Goal: Information Seeking & Learning: Learn about a topic

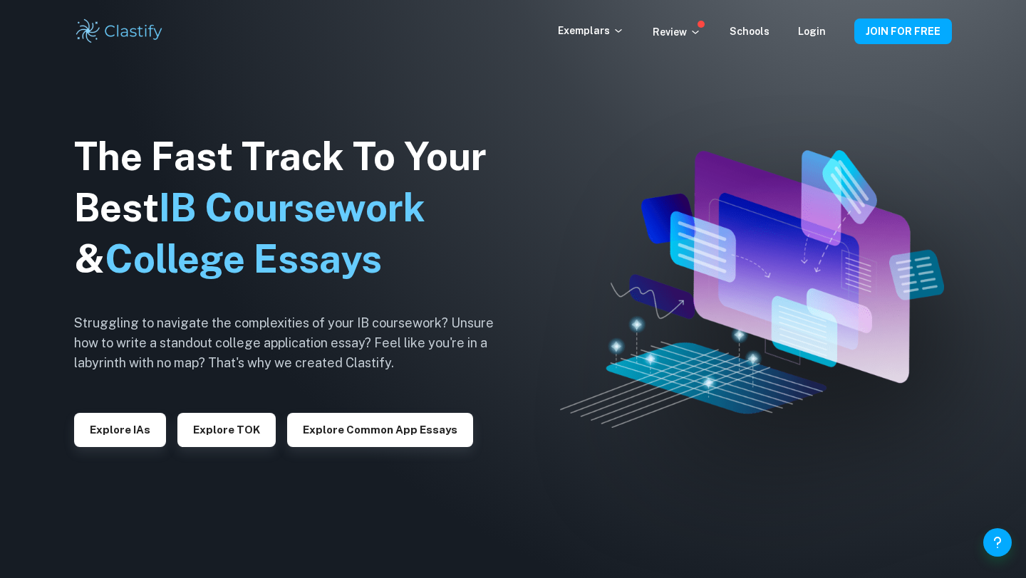
click at [810, 27] on link "Login" at bounding box center [812, 31] width 28 height 11
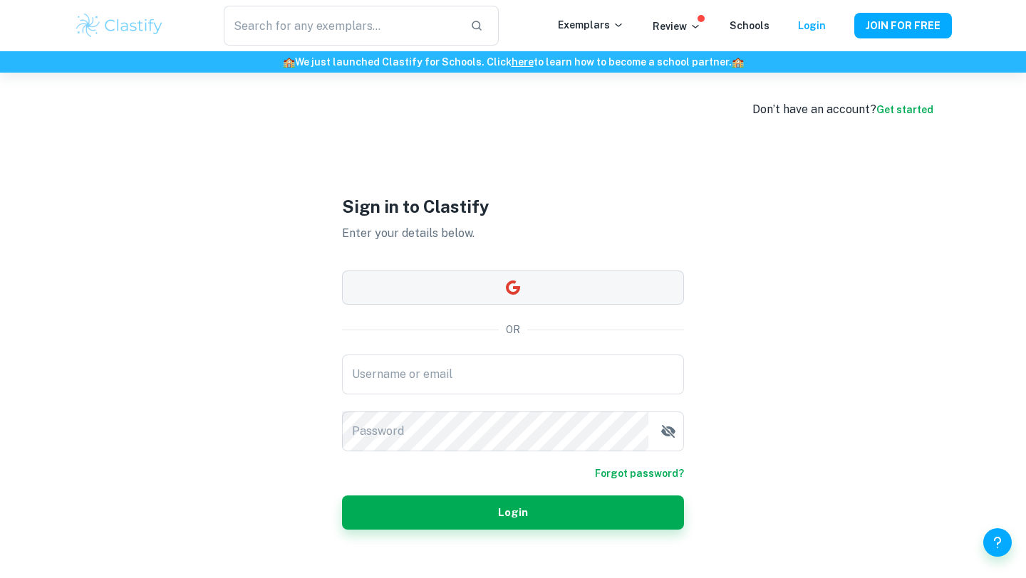
type input "[EMAIL_ADDRESS][DOMAIN_NAME]"
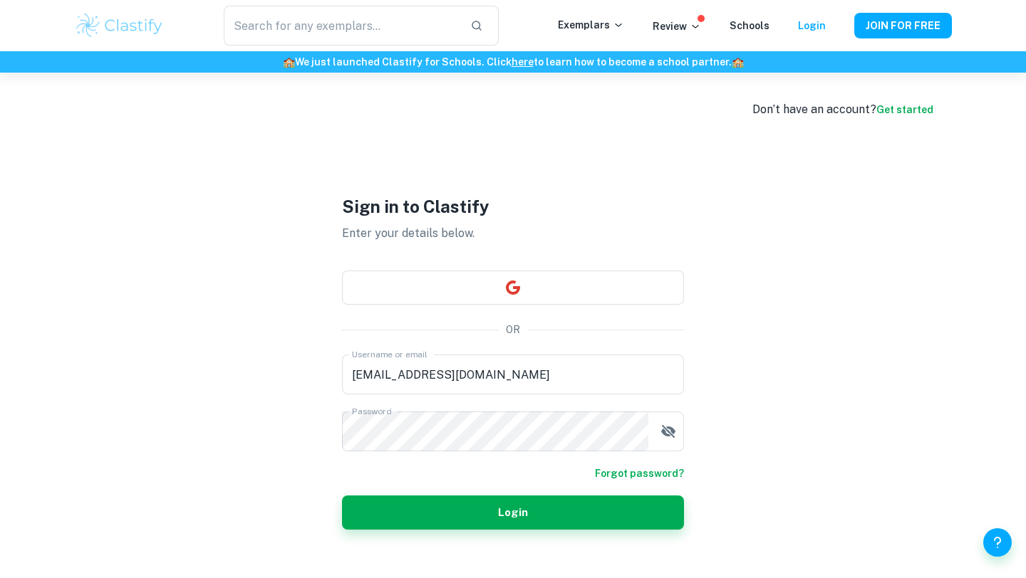
click at [461, 531] on div "Sign in to Clastify Enter your details below. OR Username or email [EMAIL_ADDRE…" at bounding box center [513, 362] width 342 height 578
click at [527, 501] on button "Login" at bounding box center [513, 513] width 342 height 34
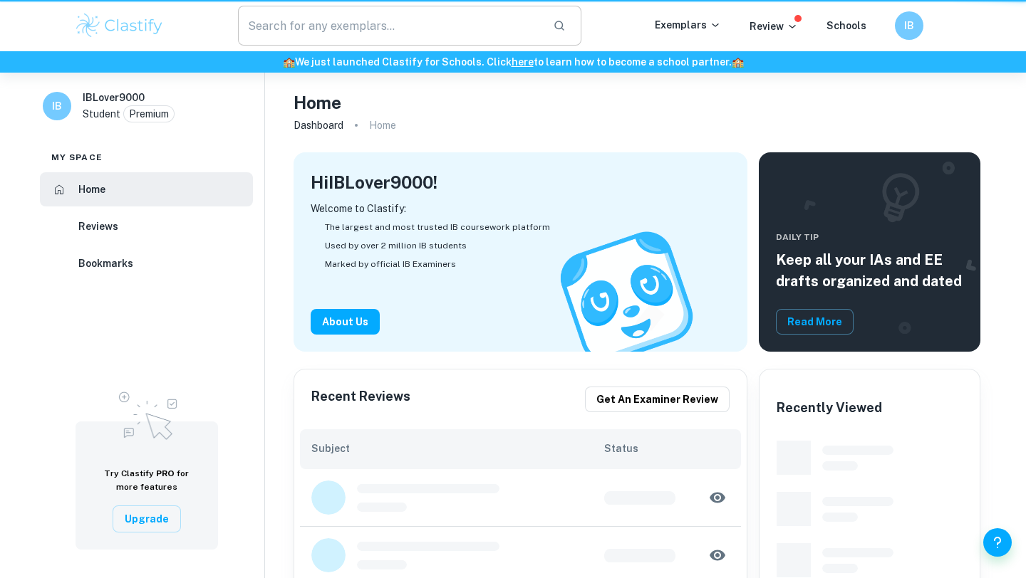
click at [310, 31] on input "text" at bounding box center [389, 26] width 303 height 40
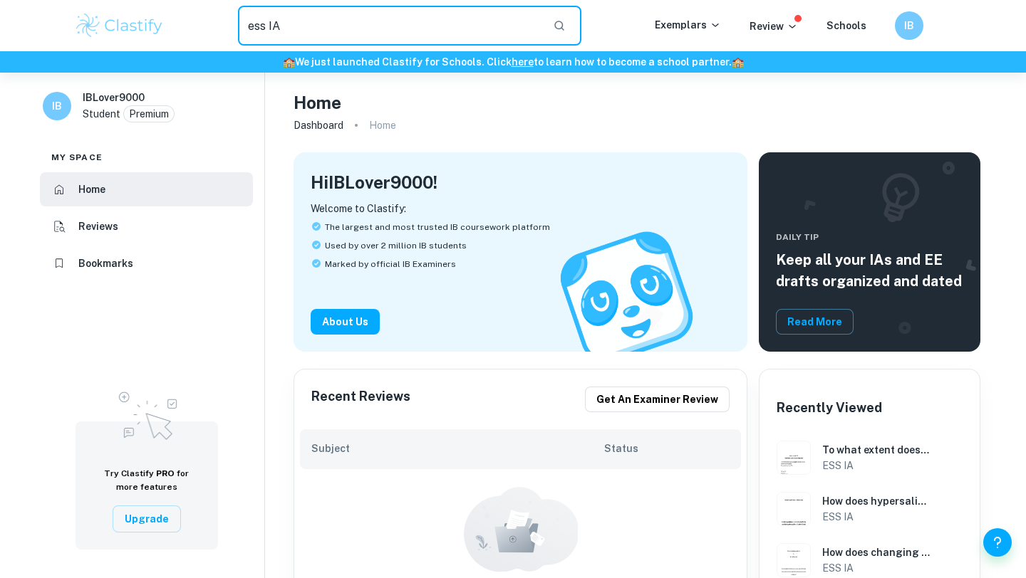
type input "ess IA"
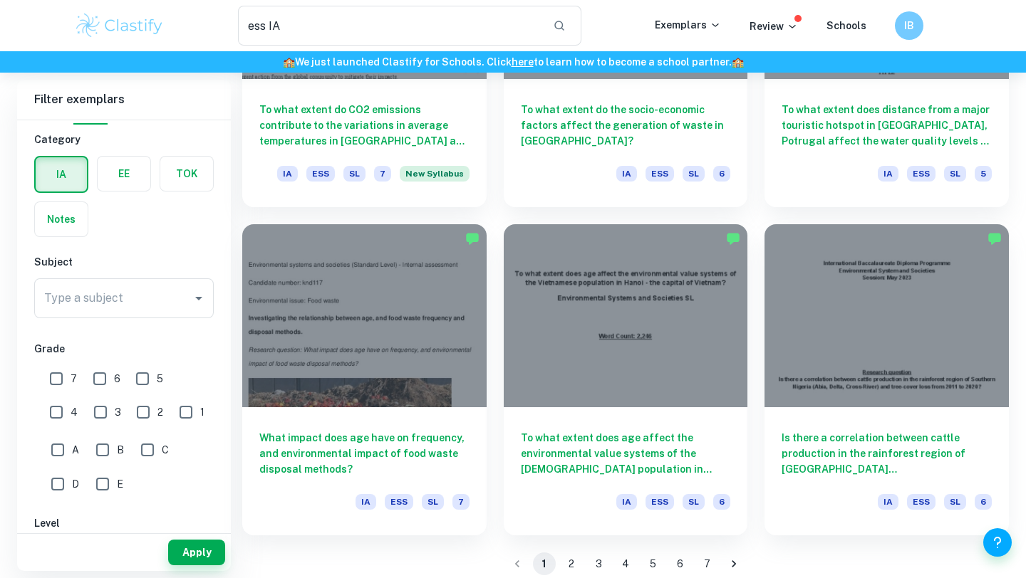
scroll to position [1915, 0]
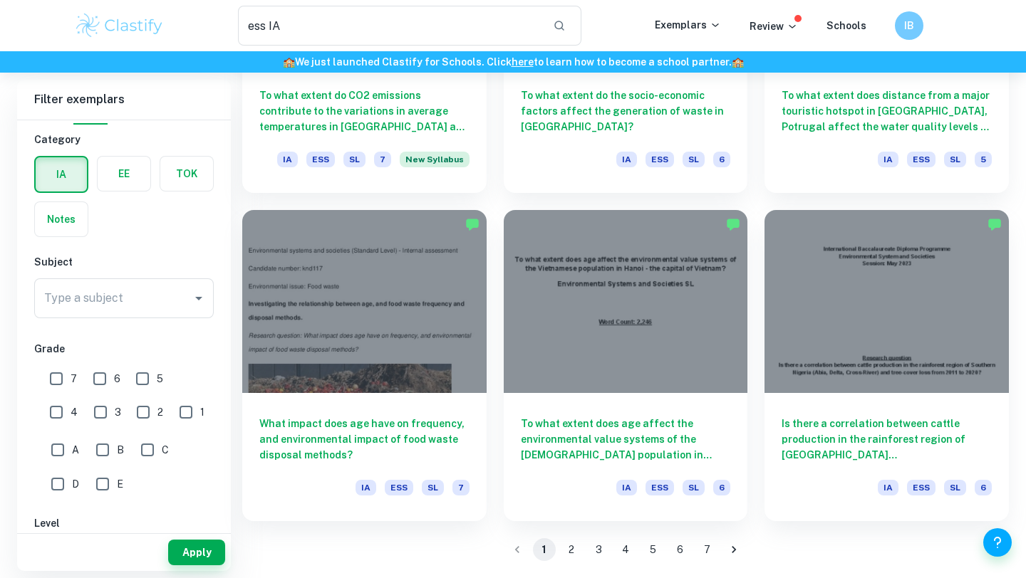
click at [568, 546] on button "2" at bounding box center [571, 549] width 23 height 23
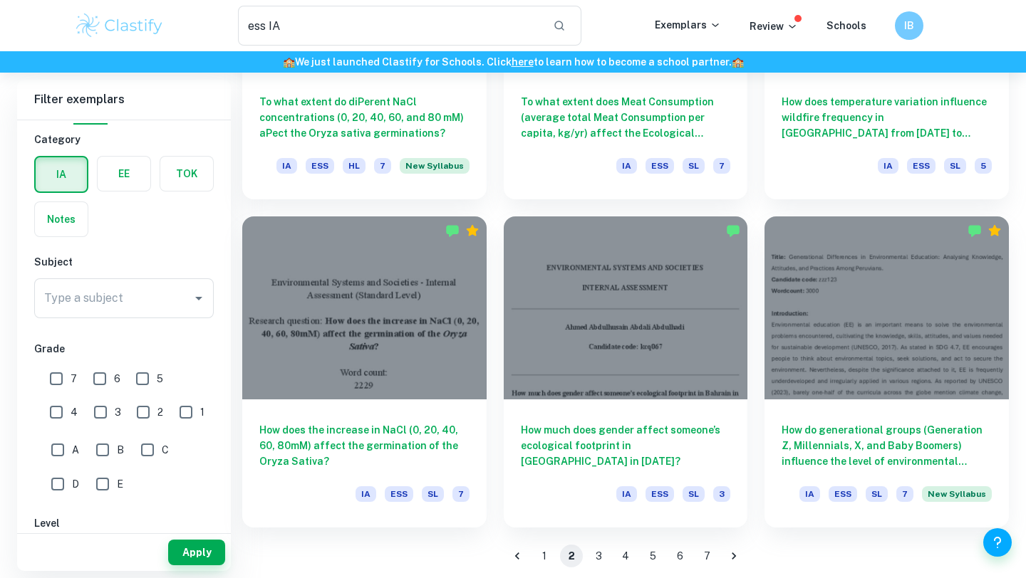
scroll to position [1915, 0]
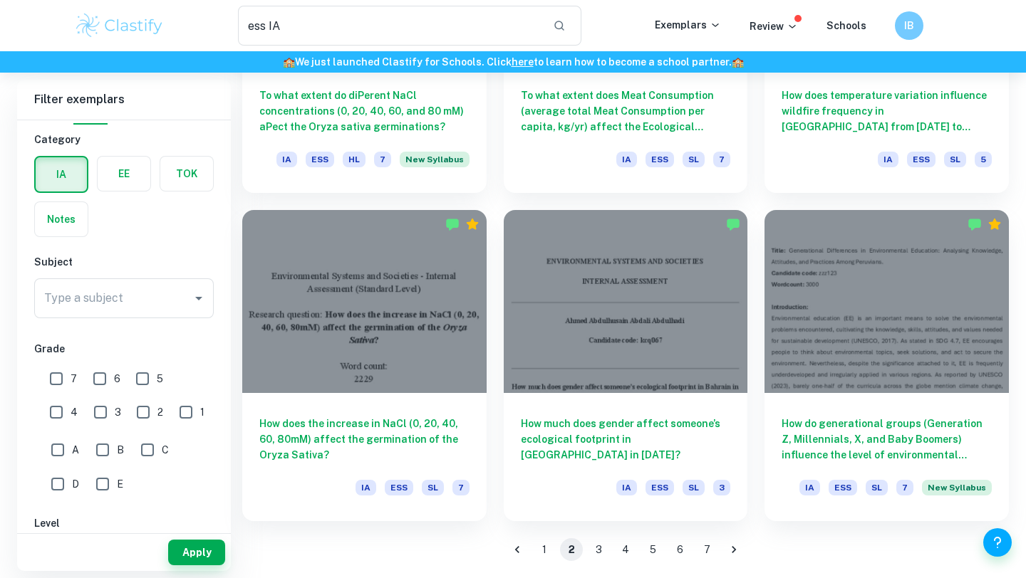
click at [595, 551] on button "3" at bounding box center [598, 549] width 23 height 23
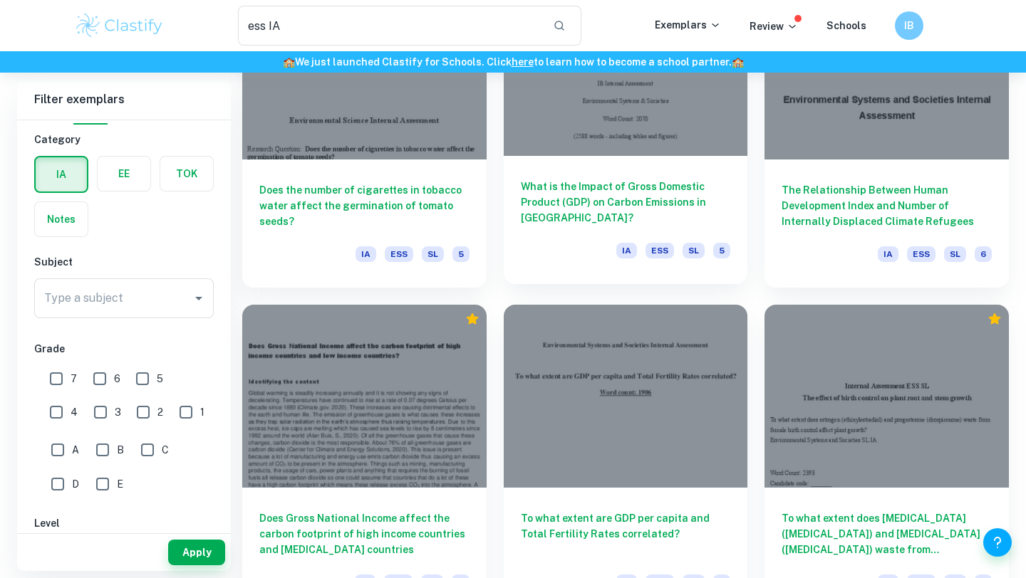
scroll to position [1821, 0]
click at [55, 376] on input "7" at bounding box center [56, 379] width 28 height 28
checkbox input "true"
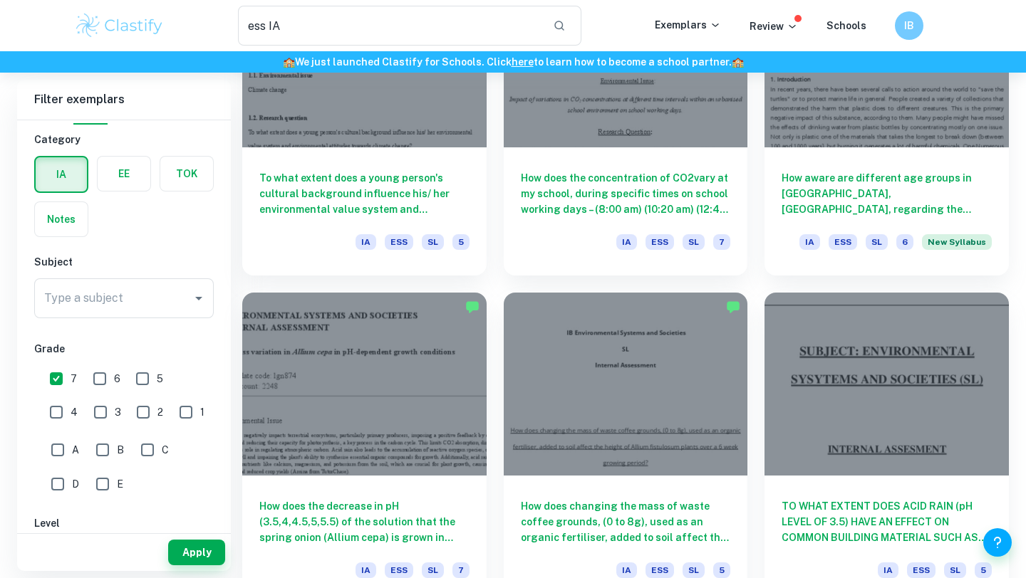
scroll to position [0, 0]
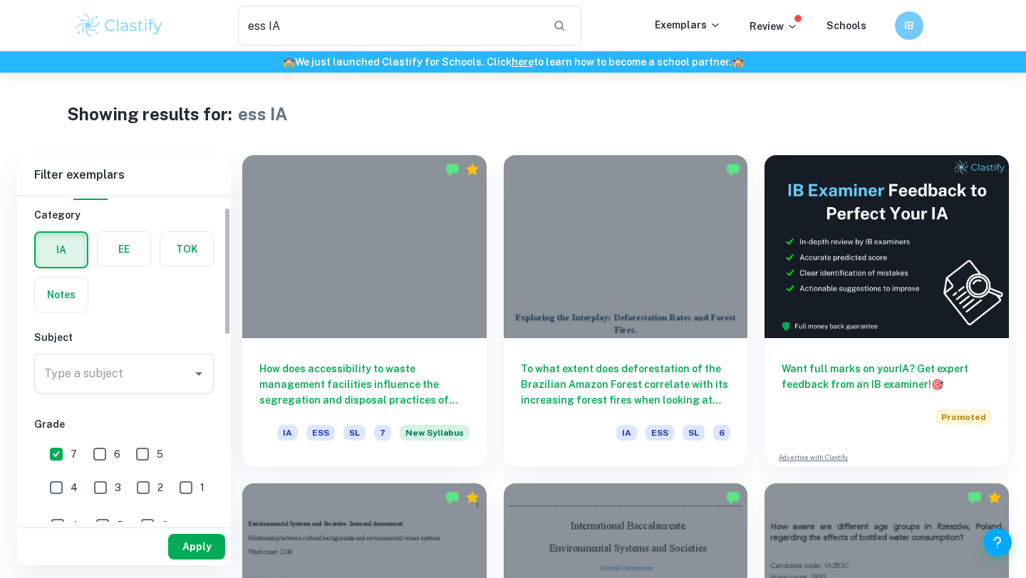
click at [194, 544] on button "Apply" at bounding box center [196, 547] width 57 height 26
click at [352, 25] on input "ess IA" at bounding box center [389, 26] width 303 height 40
click at [426, 33] on input "ess IA\" at bounding box center [389, 26] width 303 height 40
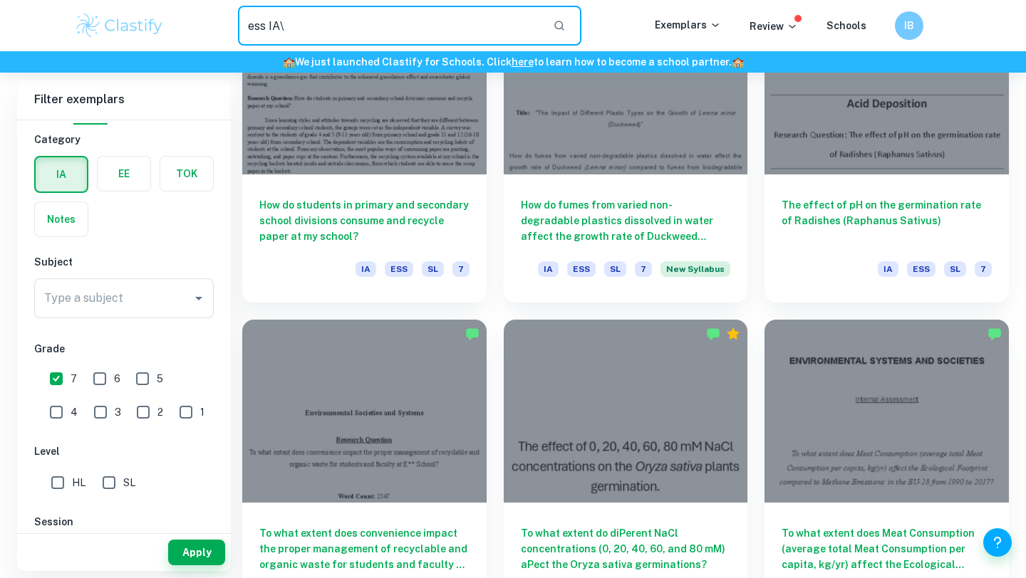
scroll to position [1915, 0]
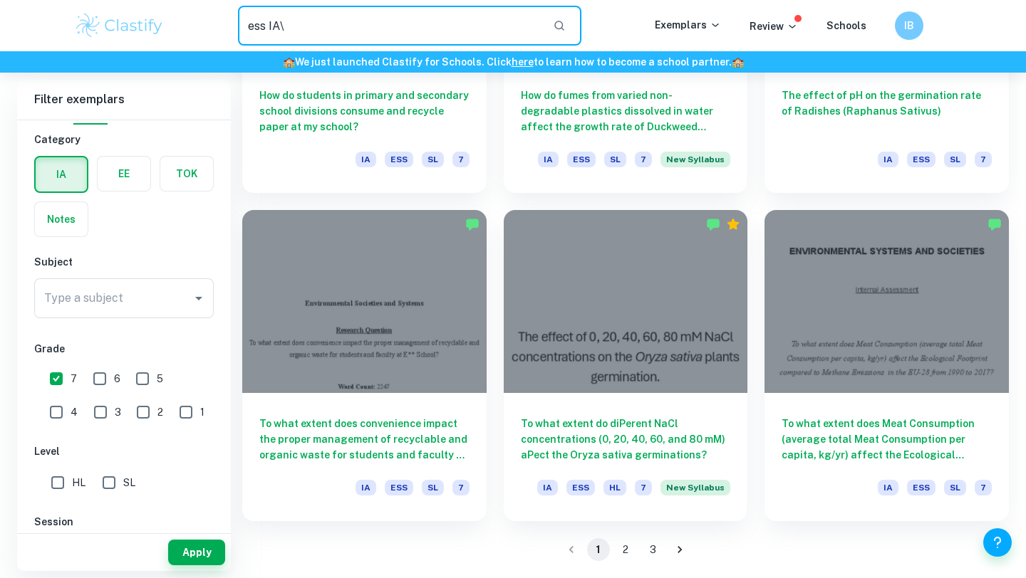
click at [620, 555] on button "2" at bounding box center [625, 549] width 23 height 23
type input "ess IA"
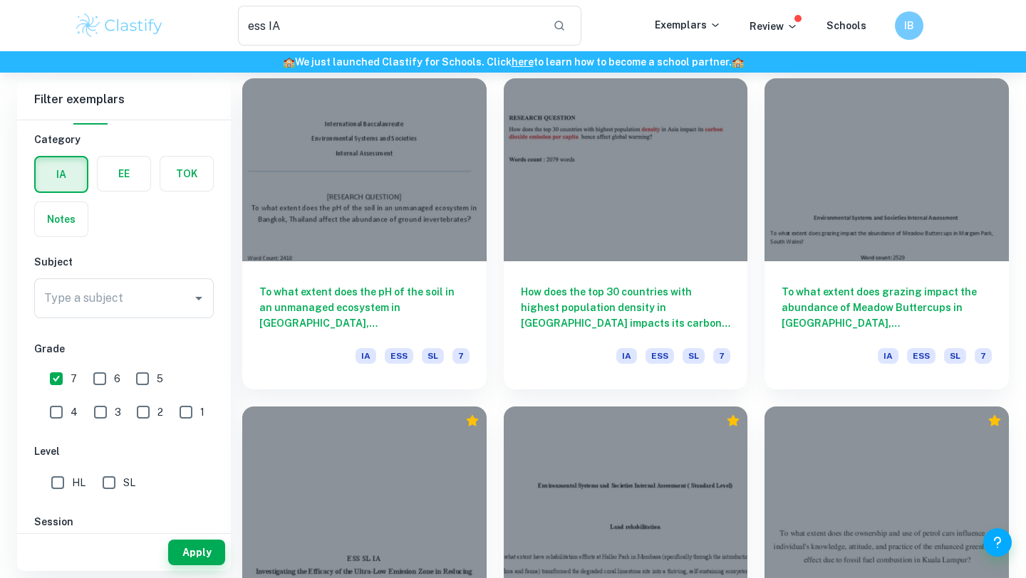
scroll to position [1717, 0]
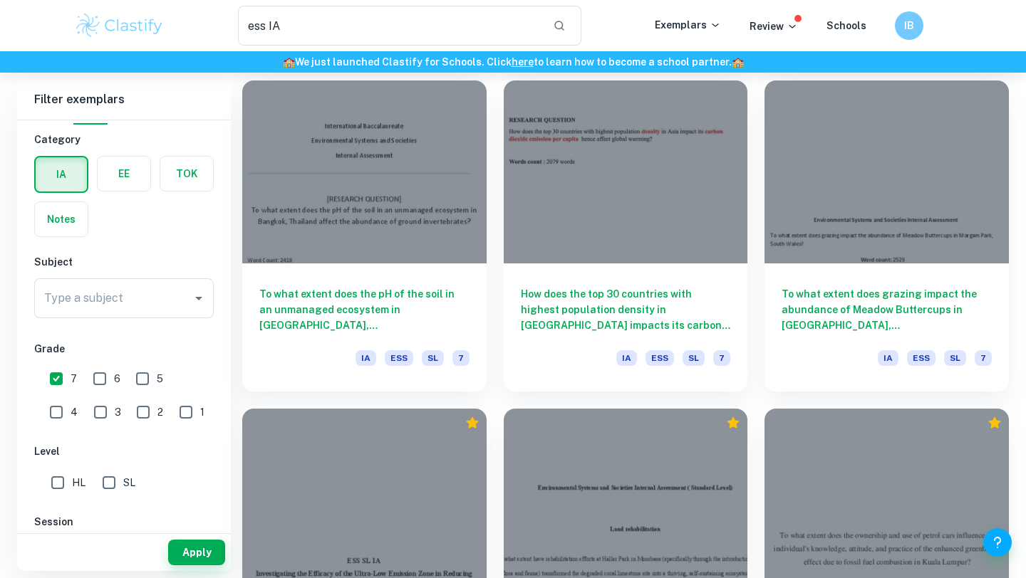
click at [172, 412] on input "1" at bounding box center [186, 412] width 28 height 28
checkbox input "false"
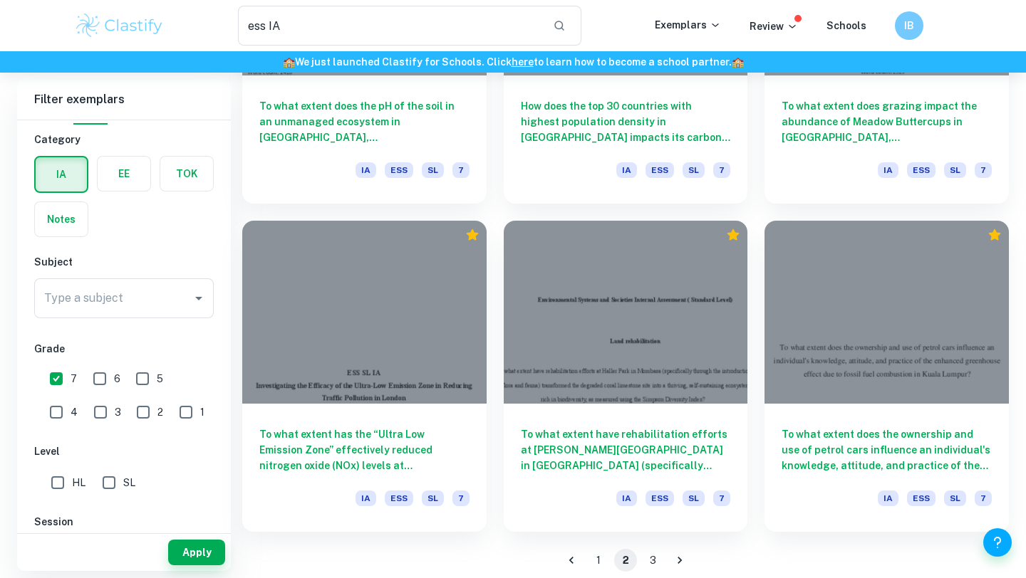
scroll to position [1915, 0]
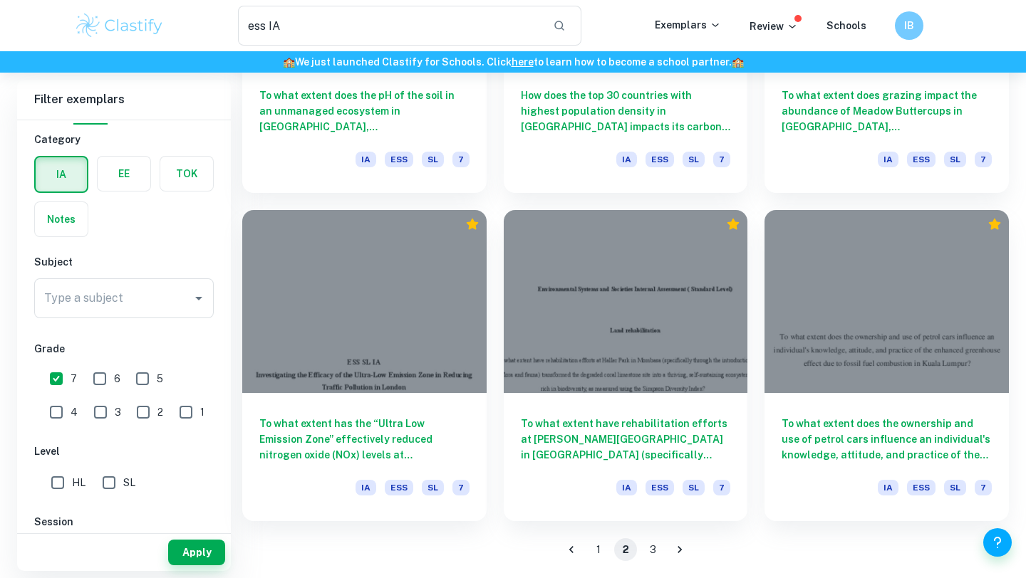
click at [655, 550] on button "3" at bounding box center [652, 549] width 23 height 23
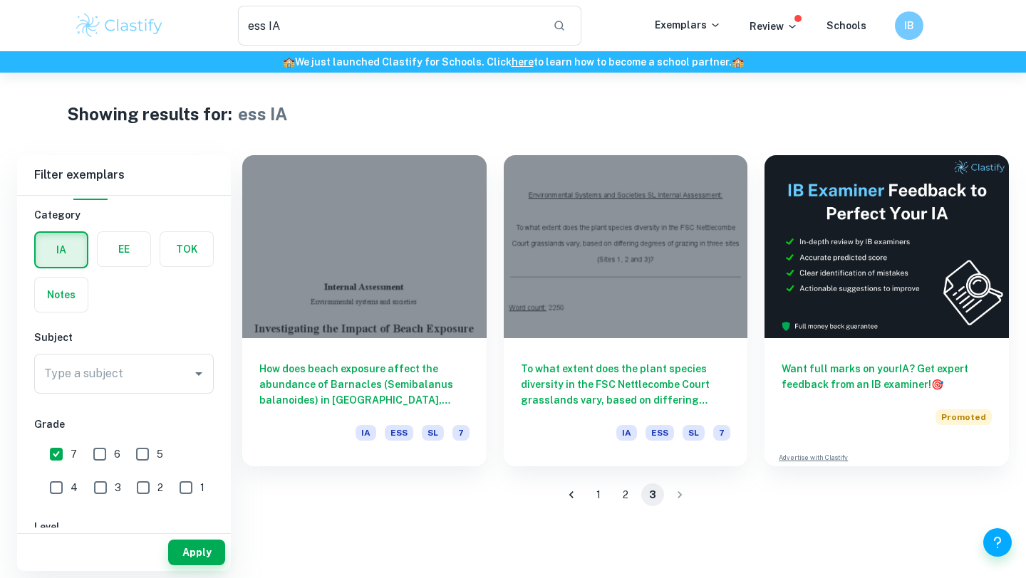
scroll to position [39, 0]
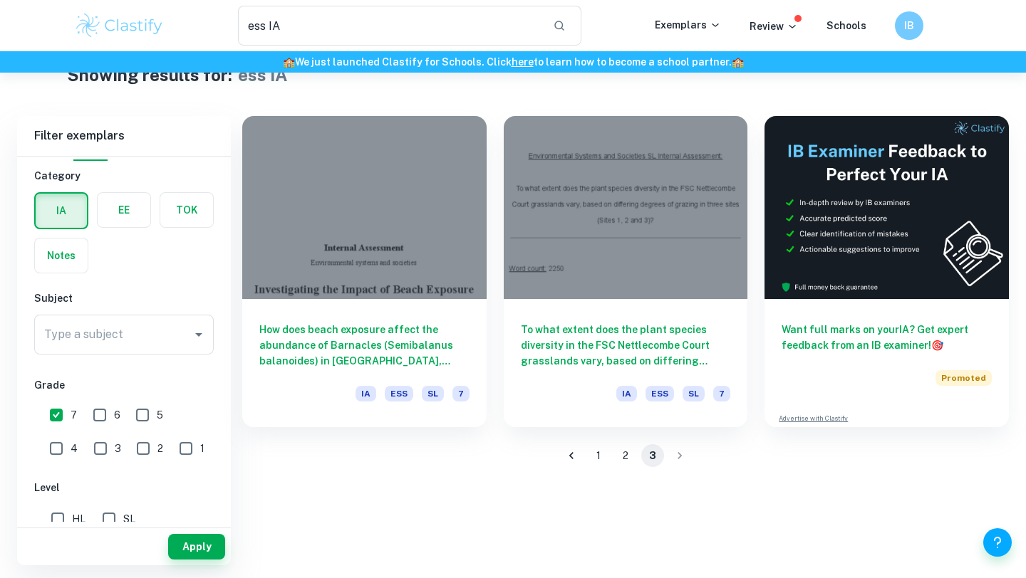
click at [595, 455] on button "1" at bounding box center [598, 455] width 23 height 23
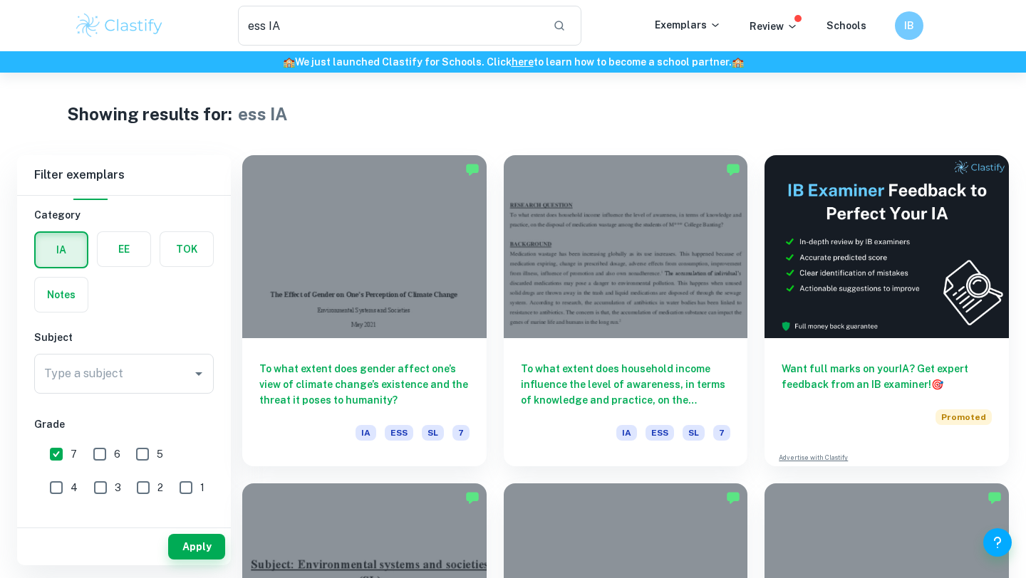
drag, startPoint x: 851, startPoint y: 184, endPoint x: 880, endPoint y: 32, distance: 155.2
